Goal: Task Accomplishment & Management: Manage account settings

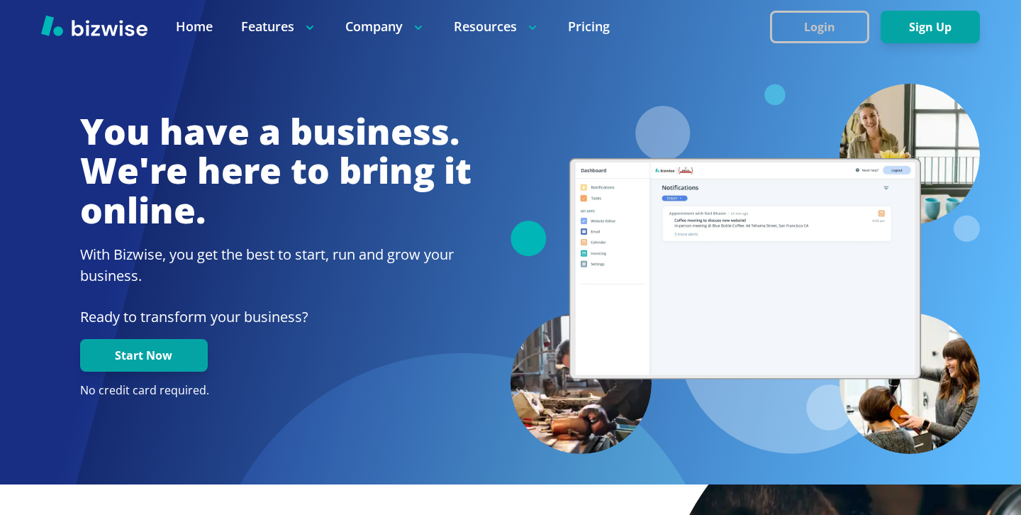
click at [787, 29] on button "Login" at bounding box center [819, 27] width 99 height 33
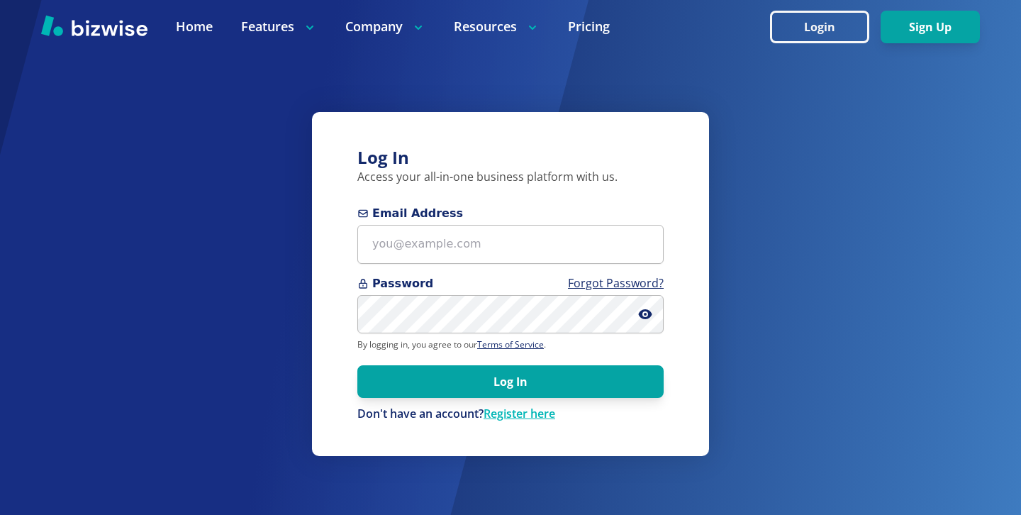
click at [622, 265] on form "Email Address Password Forgot Password? By logging in, you agree to our Terms o…" at bounding box center [510, 313] width 306 height 217
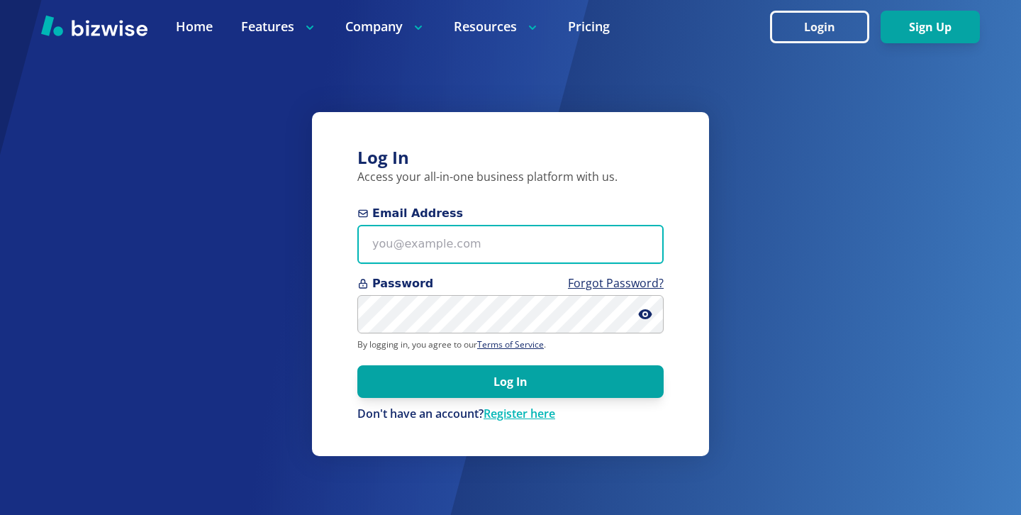
click at [627, 254] on input "Email Address" at bounding box center [510, 244] width 306 height 39
paste input "[EMAIL_ADDRESS][DOMAIN_NAME]"
type input "[EMAIL_ADDRESS][DOMAIN_NAME]"
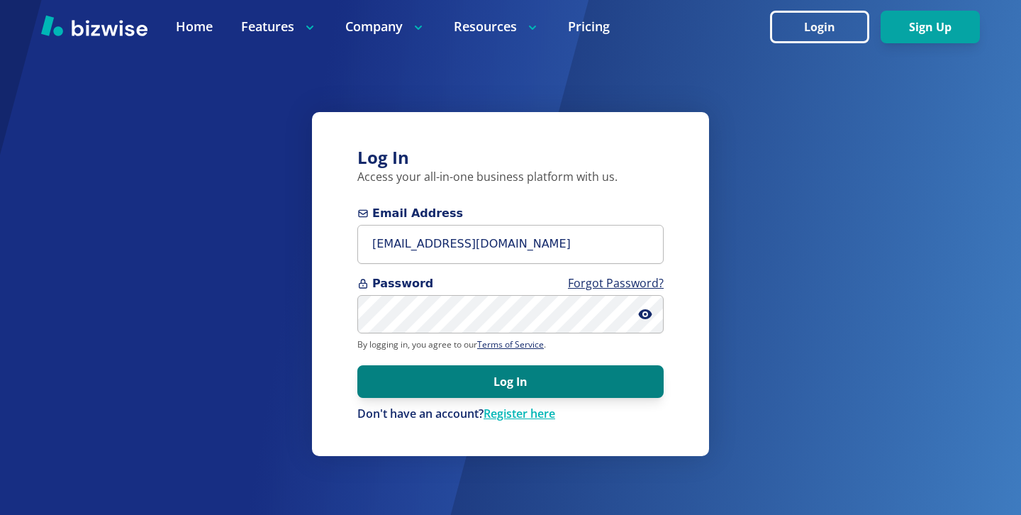
click at [546, 376] on button "Log In" at bounding box center [510, 381] width 306 height 33
